Goal: Connect with others: Participate in discussion

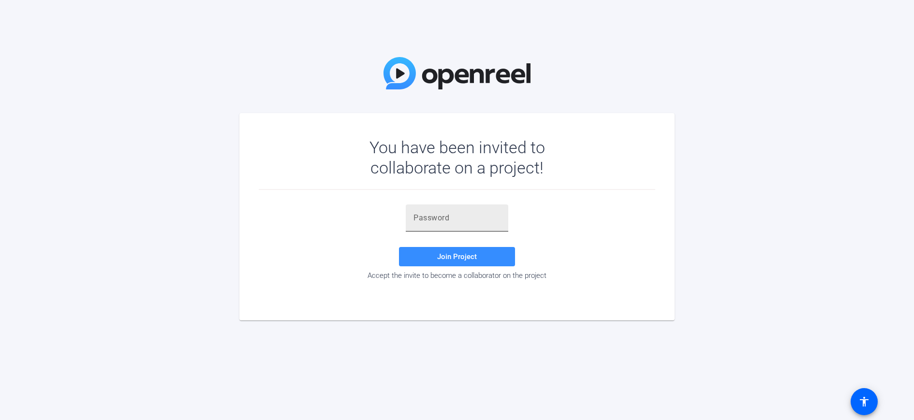
click at [423, 224] on div at bounding box center [456, 217] width 87 height 27
paste input "zTMZgg"
type input "zTMZgg"
click at [454, 258] on span "Join Project" at bounding box center [457, 256] width 40 height 9
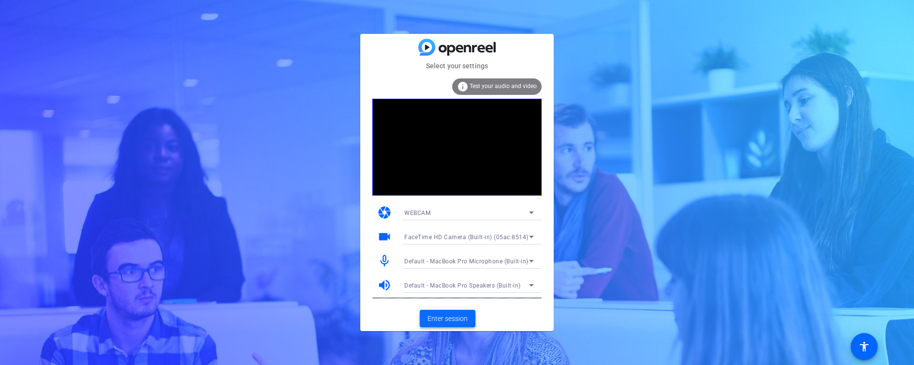
click at [449, 322] on span "Enter session" at bounding box center [447, 318] width 40 height 10
